Goal: Use online tool/utility

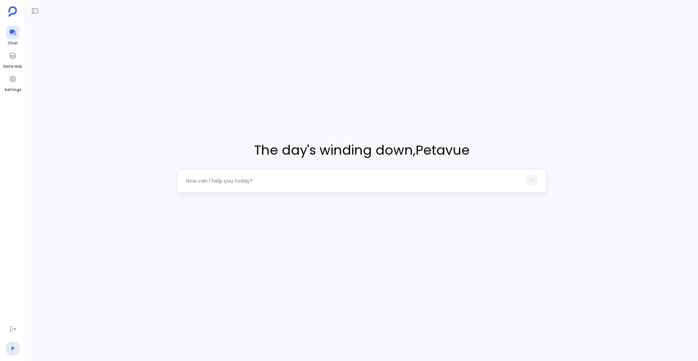
click at [241, 178] on textarea at bounding box center [354, 180] width 336 height 7
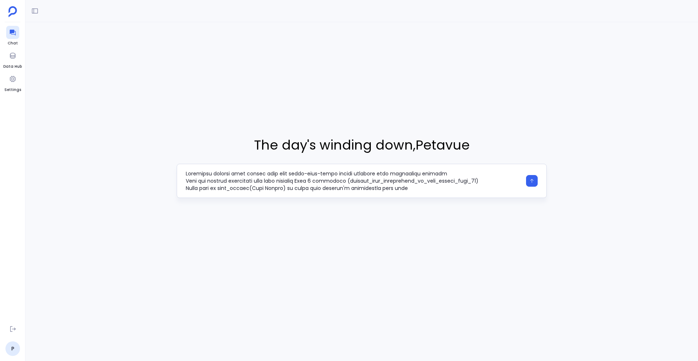
drag, startPoint x: 275, startPoint y: 181, endPoint x: 504, endPoint y: 181, distance: 229.1
click at [504, 181] on textarea at bounding box center [354, 181] width 336 height 22
type textarea "Transform monthly lead source data into month-over-month growth analysis with p…"
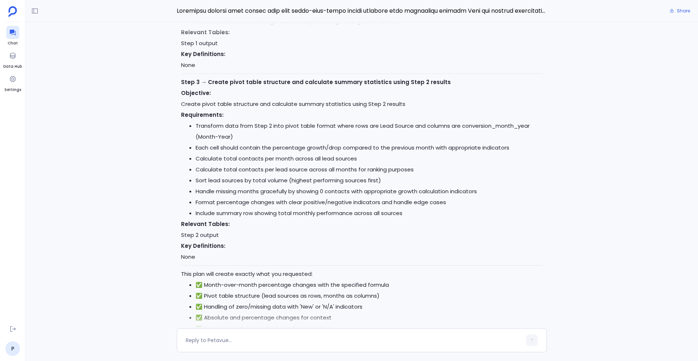
scroll to position [-52, 0]
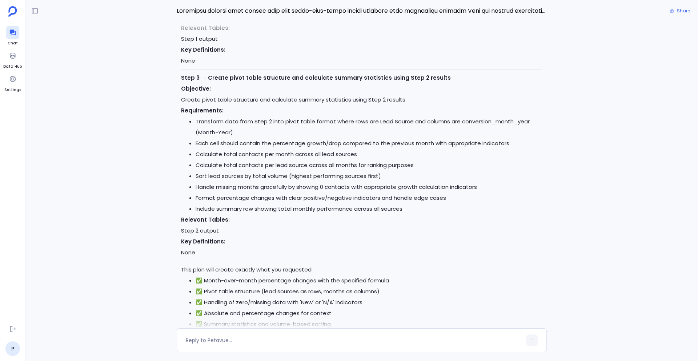
click at [264, 195] on li "Format percentage changes with clear positive/negative indicators and handle ed…" at bounding box center [369, 197] width 347 height 11
click at [233, 342] on textarea at bounding box center [354, 339] width 336 height 7
type textarea "yes"
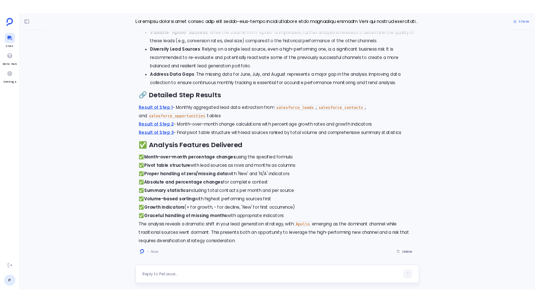
scroll to position [0, 0]
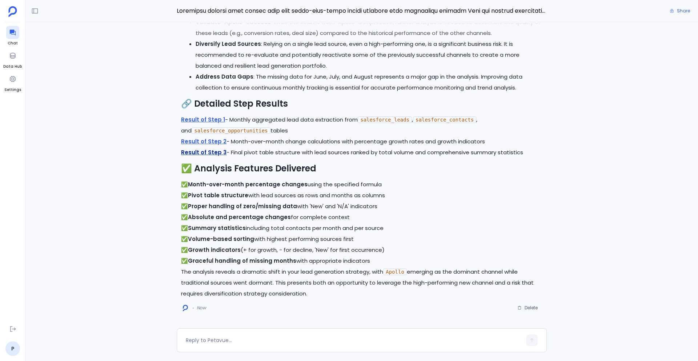
click at [203, 153] on link "Result of Step 3" at bounding box center [203, 152] width 45 height 8
click at [0, 0] on div "Chat Data Hub Settings P Chat History New Chat Today I need to check if our sta…" at bounding box center [349, 180] width 698 height 361
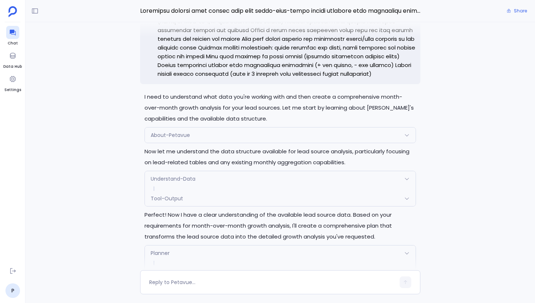
scroll to position [-2129, 0]
